Goal: Information Seeking & Learning: Learn about a topic

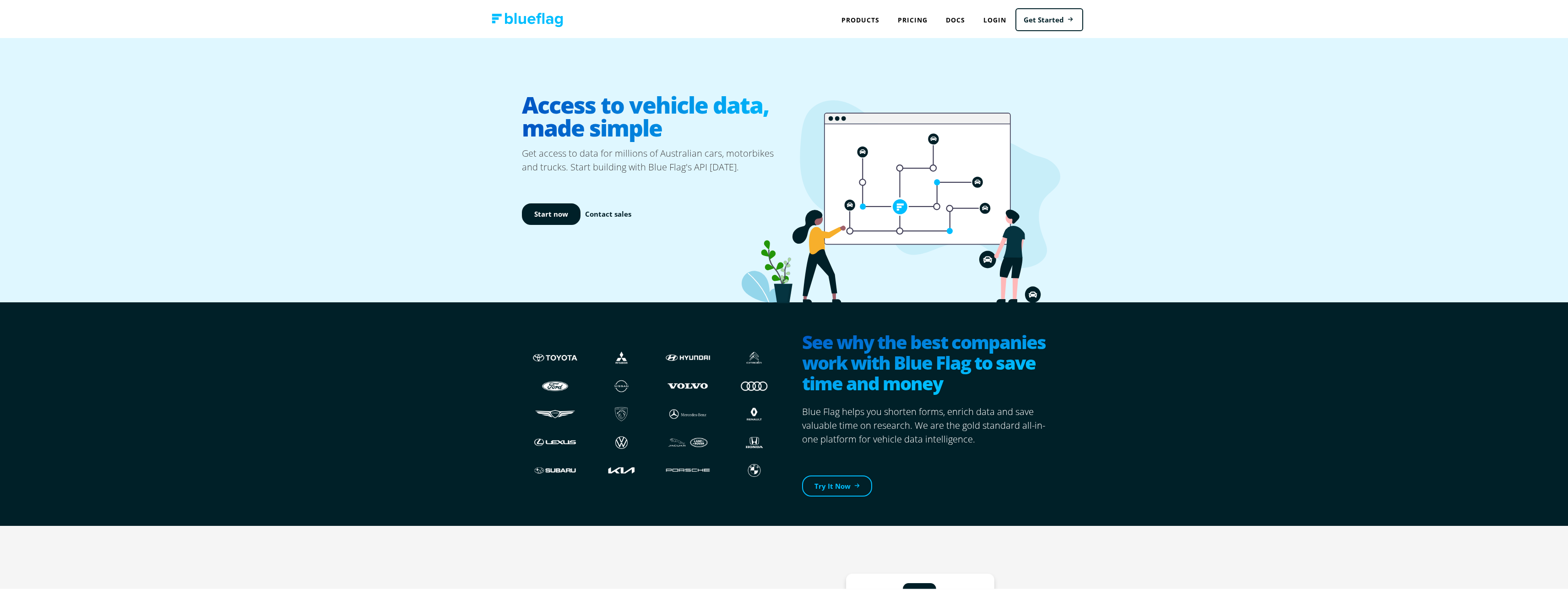
click at [549, 24] on img at bounding box center [527, 18] width 71 height 14
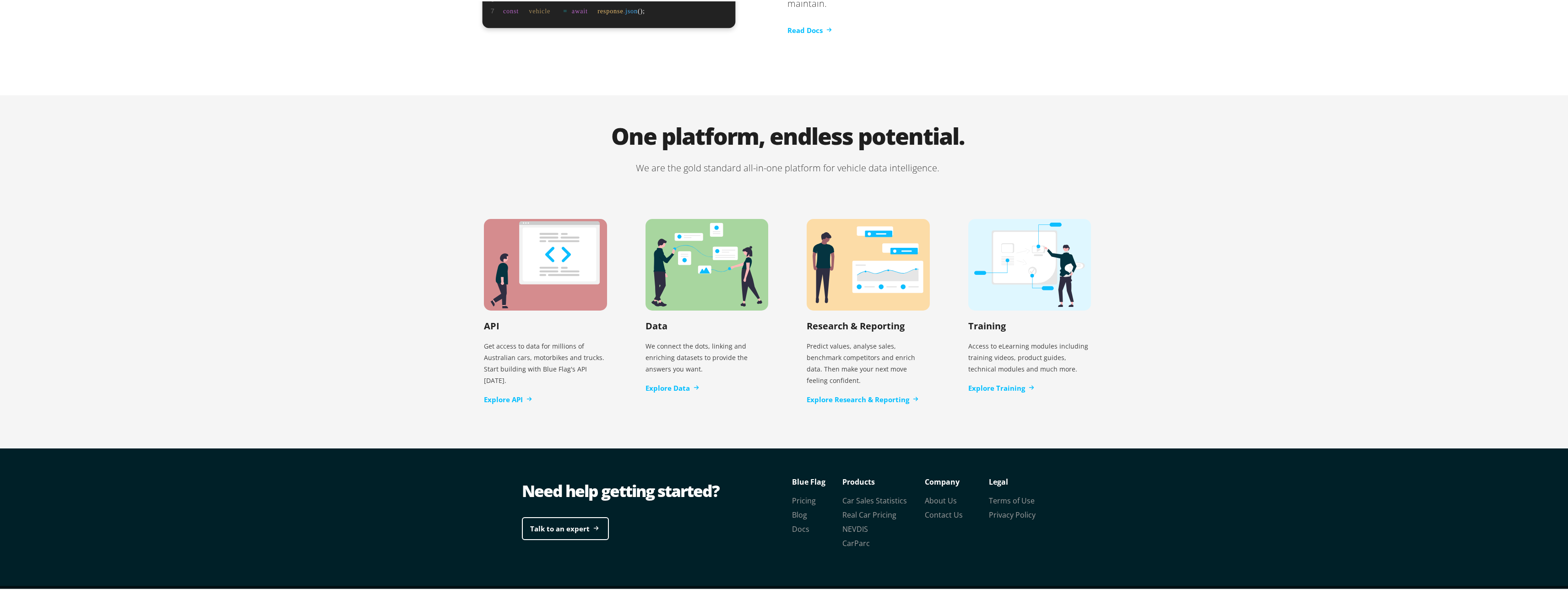
scroll to position [1701, 0]
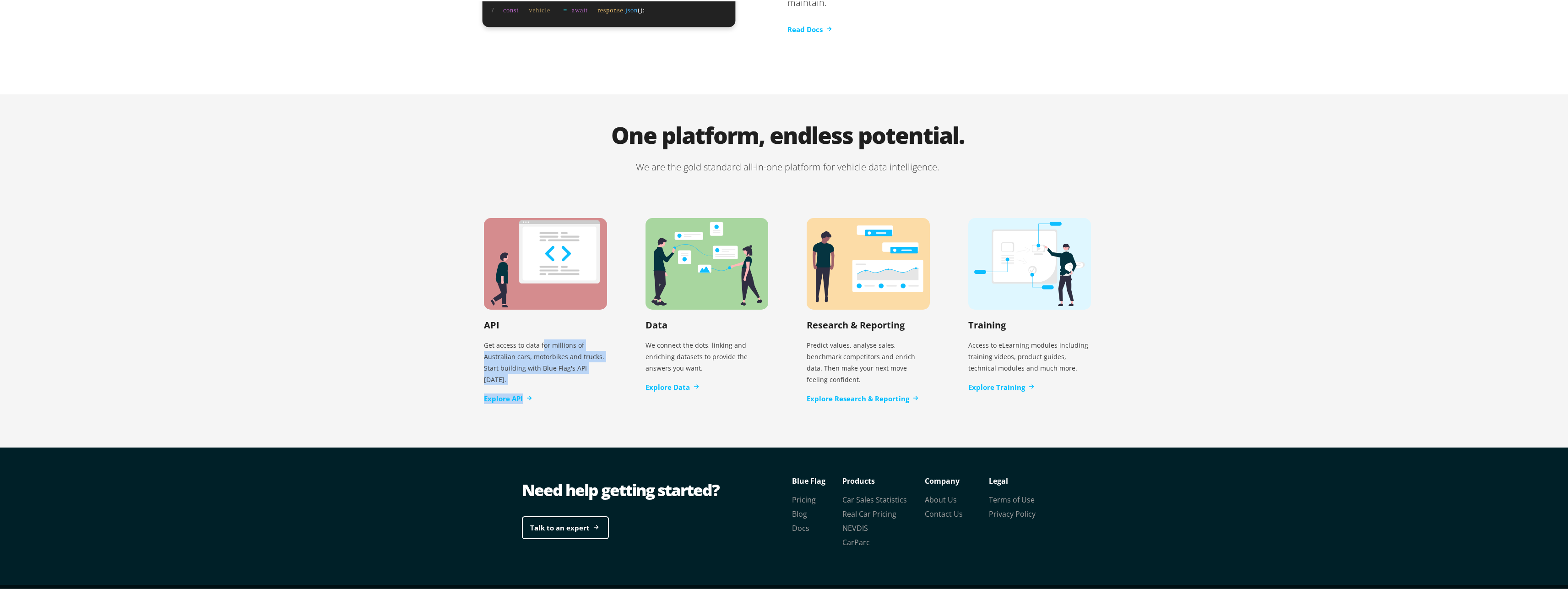
drag, startPoint x: 539, startPoint y: 339, endPoint x: 551, endPoint y: 376, distance: 38.9
click at [551, 376] on div "API Get access to data for millions of Australian cars, motorbikes and trucks. …" at bounding box center [546, 309] width 152 height 216
click at [577, 392] on div "Explore API" at bounding box center [545, 397] width 123 height 11
drag, startPoint x: 584, startPoint y: 379, endPoint x: 438, endPoint y: 179, distance: 247.6
click at [438, 179] on div "One platform, endless potential. We are the gold standard all-in-one platform f…" at bounding box center [787, 270] width 1574 height 354
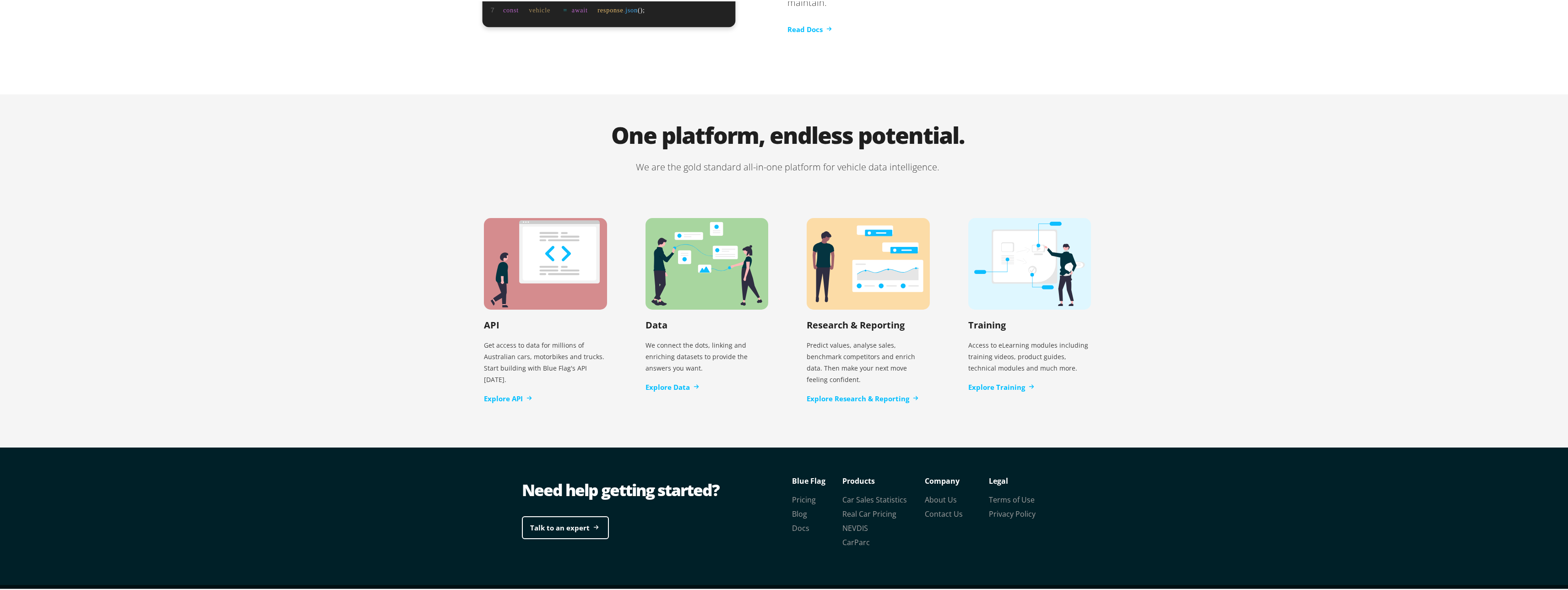
click at [437, 155] on div "One platform, endless potential. We are the gold standard all-in-one platform f…" at bounding box center [787, 270] width 1574 height 354
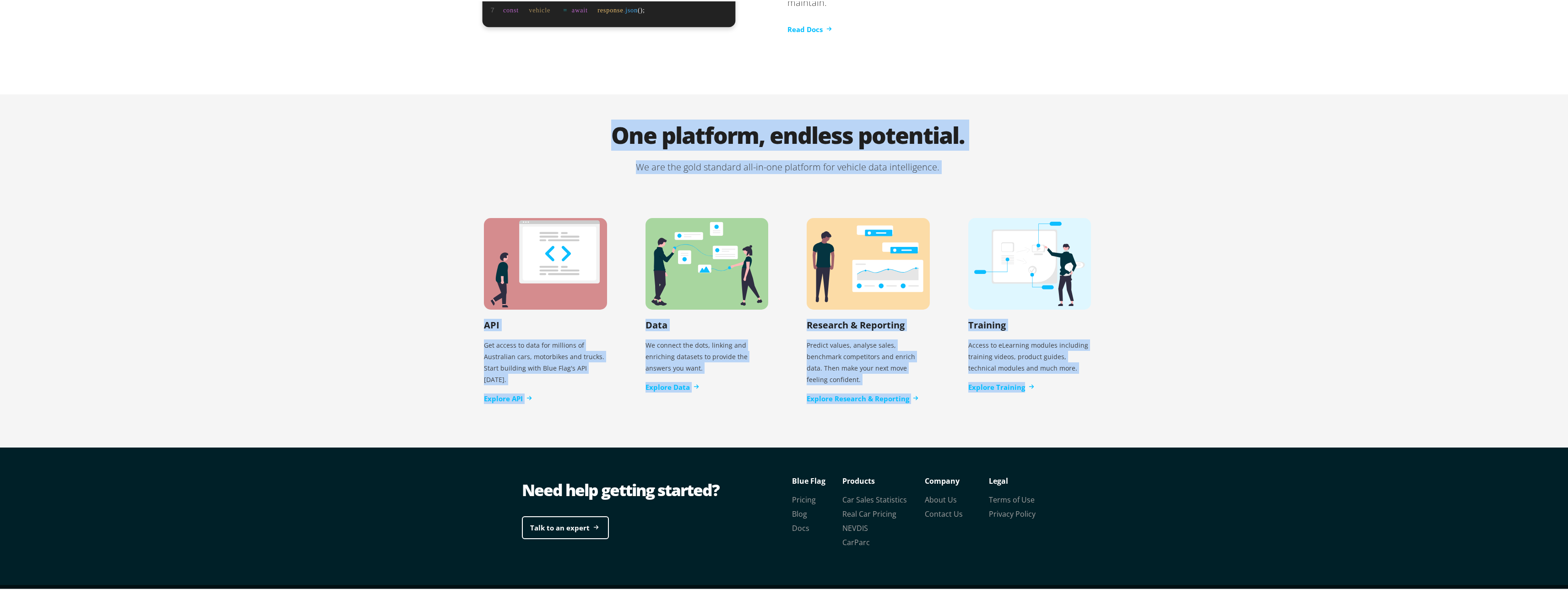
drag, startPoint x: 539, startPoint y: 118, endPoint x: 1052, endPoint y: 394, distance: 582.5
click at [1046, 393] on section "One platform, endless potential. We are the gold standard all-in-one platform f…" at bounding box center [787, 284] width 645 height 324
click at [1053, 395] on div "Training Access to eLearning modules including training videos, product guides,…" at bounding box center [1030, 304] width 152 height 204
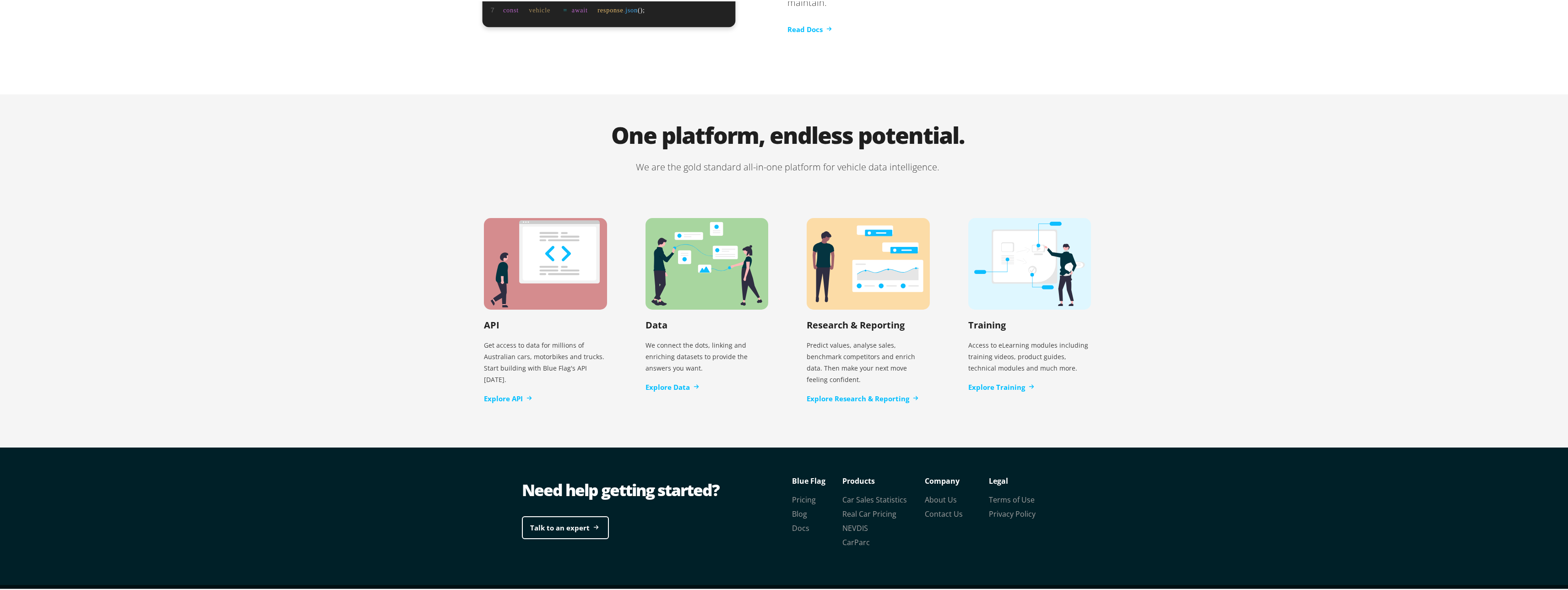
click at [771, 478] on div "Need help getting started?" at bounding box center [654, 489] width 265 height 23
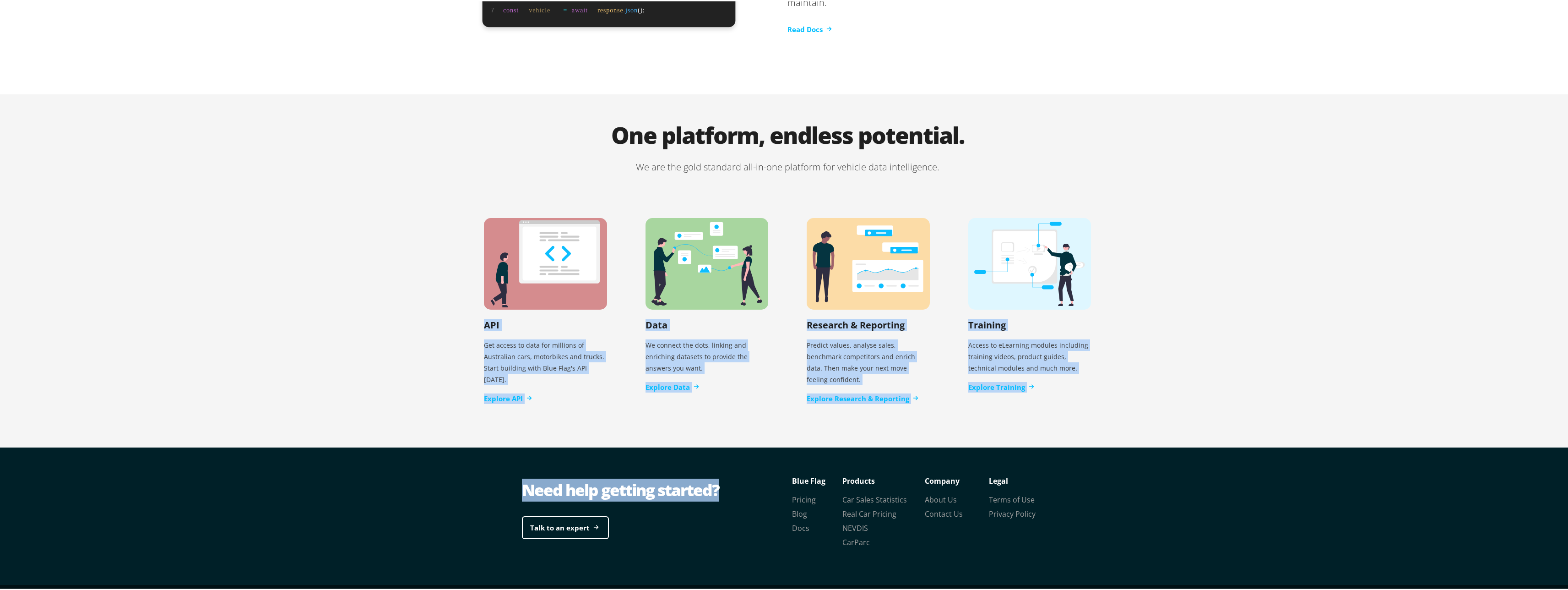
drag, startPoint x: 767, startPoint y: 461, endPoint x: 433, endPoint y: 177, distance: 438.4
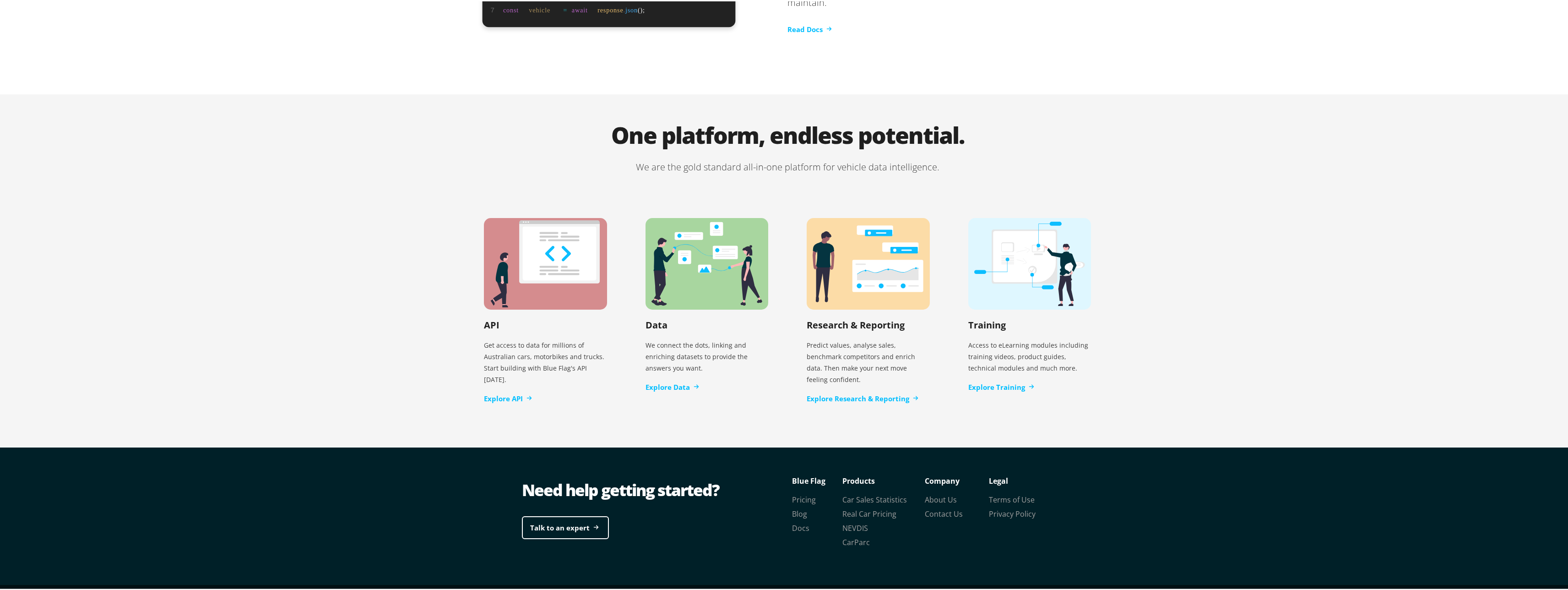
click at [442, 168] on div "One platform, endless potential. We are the gold standard all-in-one platform f…" at bounding box center [787, 270] width 1574 height 354
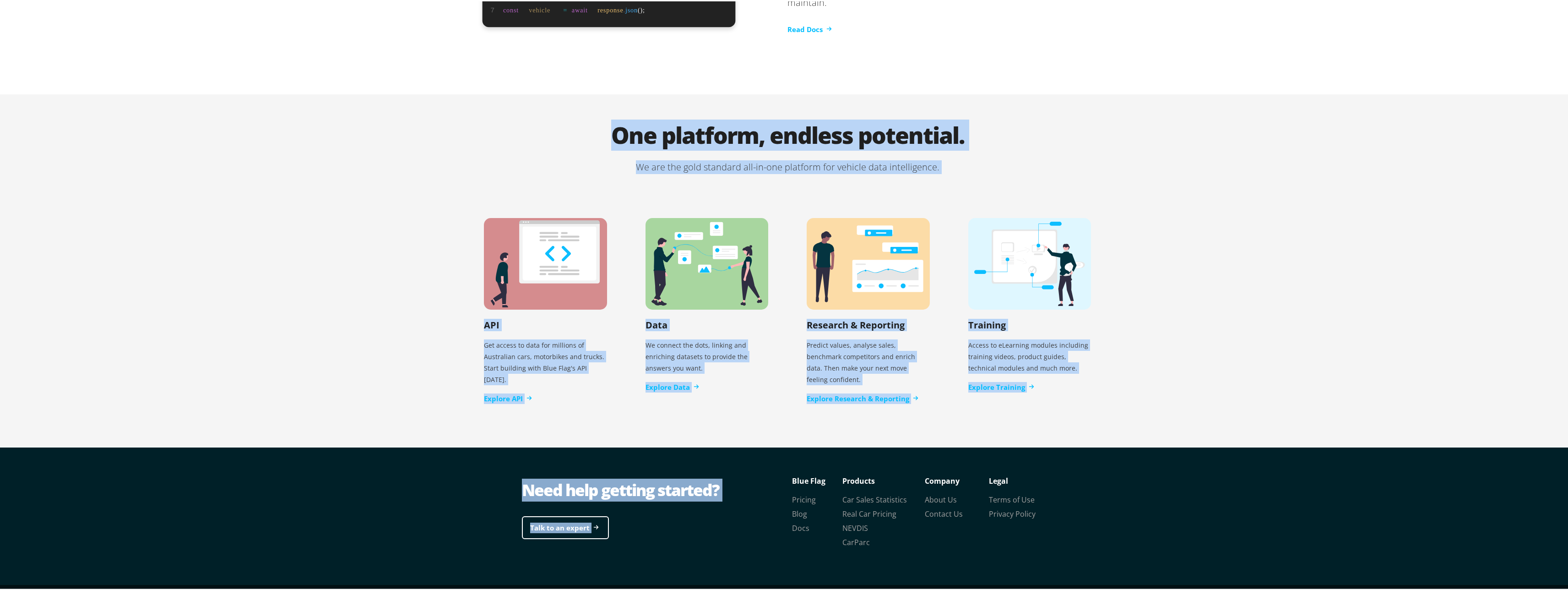
drag, startPoint x: 485, startPoint y: 124, endPoint x: 1122, endPoint y: 432, distance: 707.6
click at [1124, 447] on div "Need help getting started? Talk to an expert Legal Terms of Use Privacy Policy …" at bounding box center [787, 515] width 1574 height 138
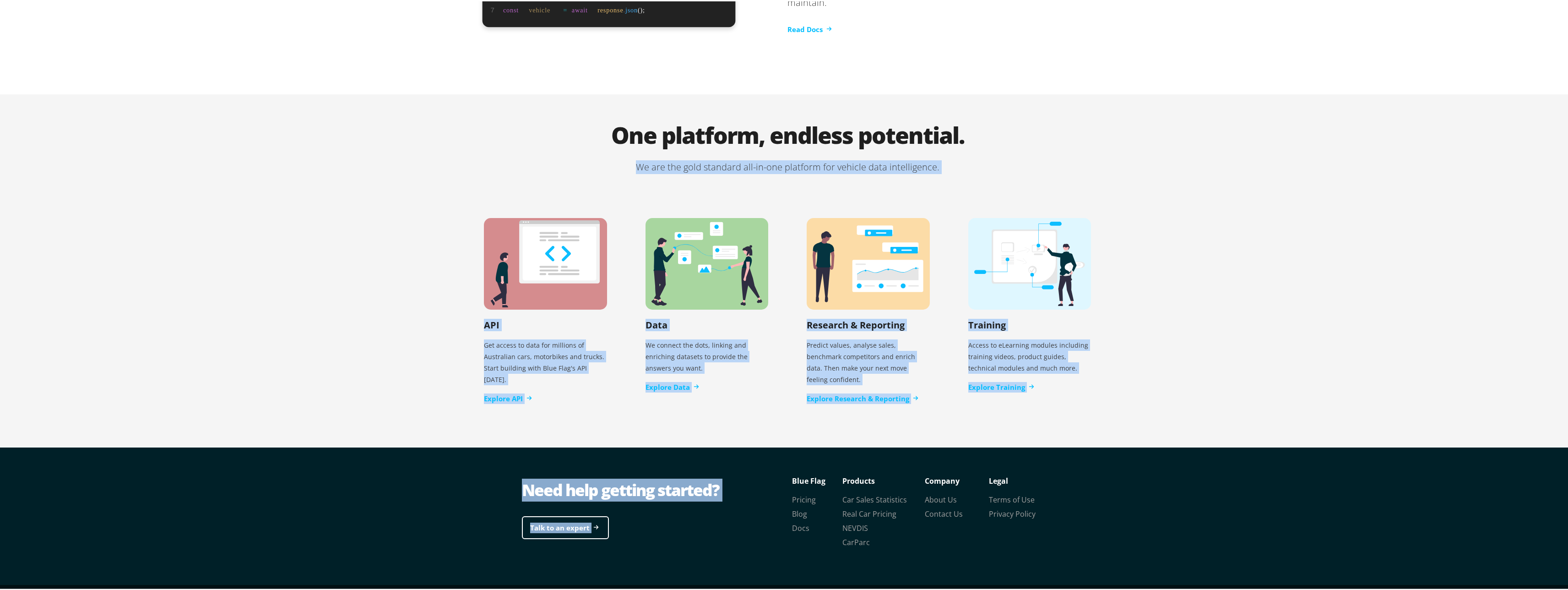
drag, startPoint x: 1125, startPoint y: 454, endPoint x: 519, endPoint y: 139, distance: 683.0
click at [519, 137] on h1 "One platform, endless potential." at bounding box center [787, 141] width 645 height 37
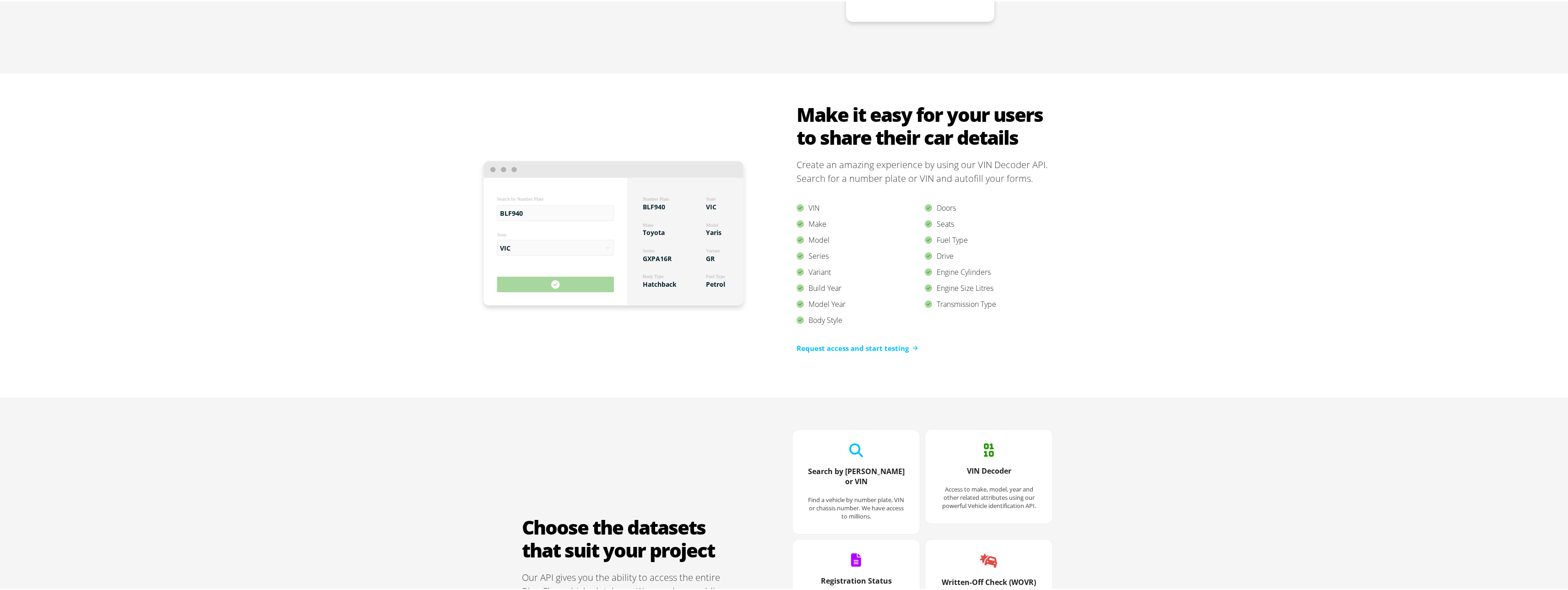
scroll to position [586, 0]
